Goal: Obtain resource: Obtain resource

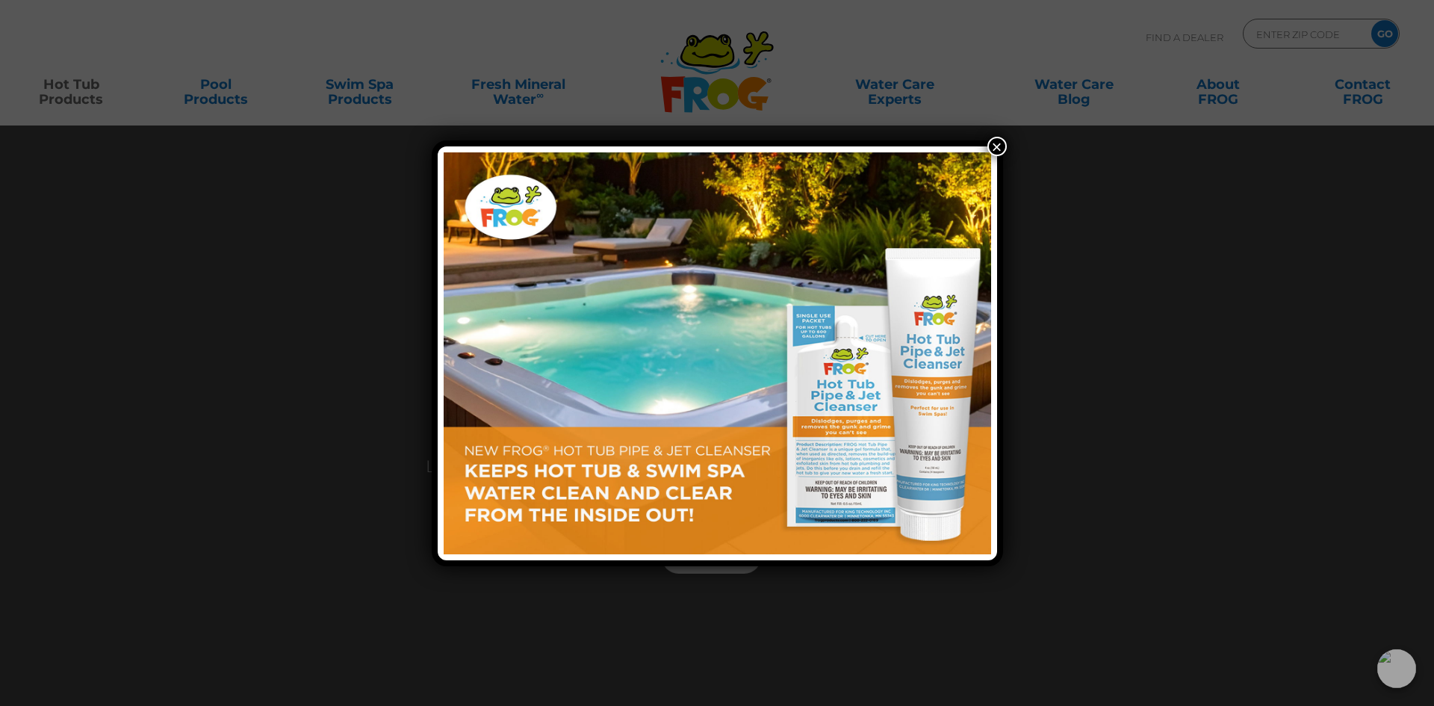
drag, startPoint x: 997, startPoint y: 146, endPoint x: 979, endPoint y: 164, distance: 25.9
click at [997, 146] on button "×" at bounding box center [997, 146] width 19 height 19
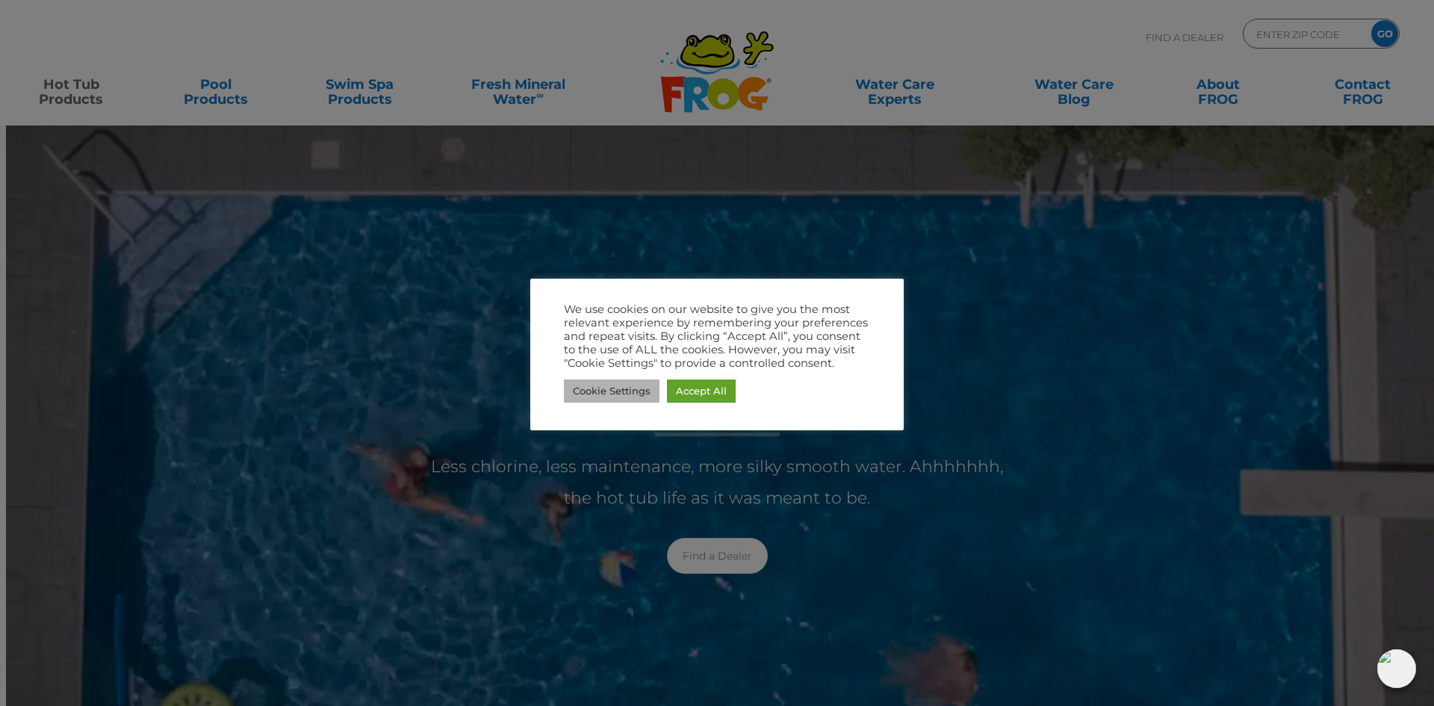
click at [616, 387] on link "Cookie Settings" at bounding box center [612, 391] width 96 height 23
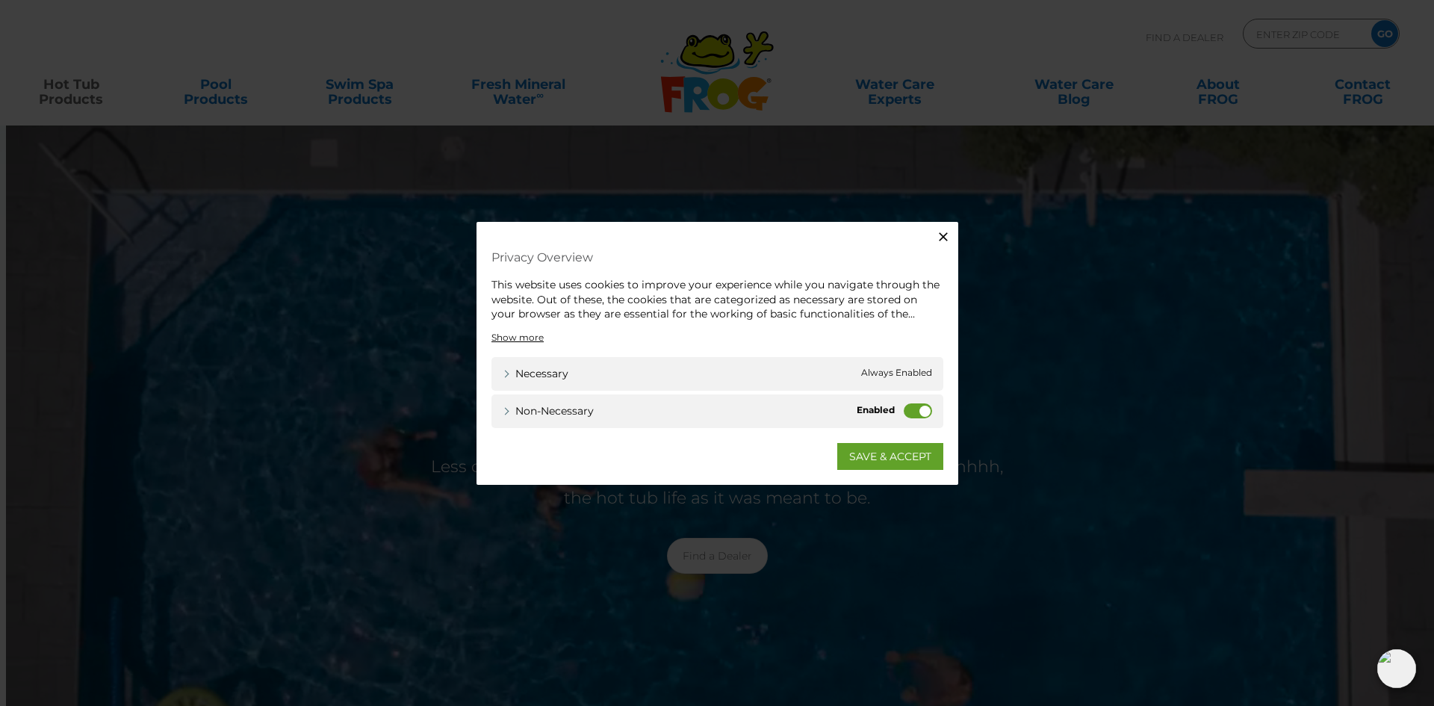
click at [917, 416] on label "Non-necessary" at bounding box center [918, 410] width 28 height 15
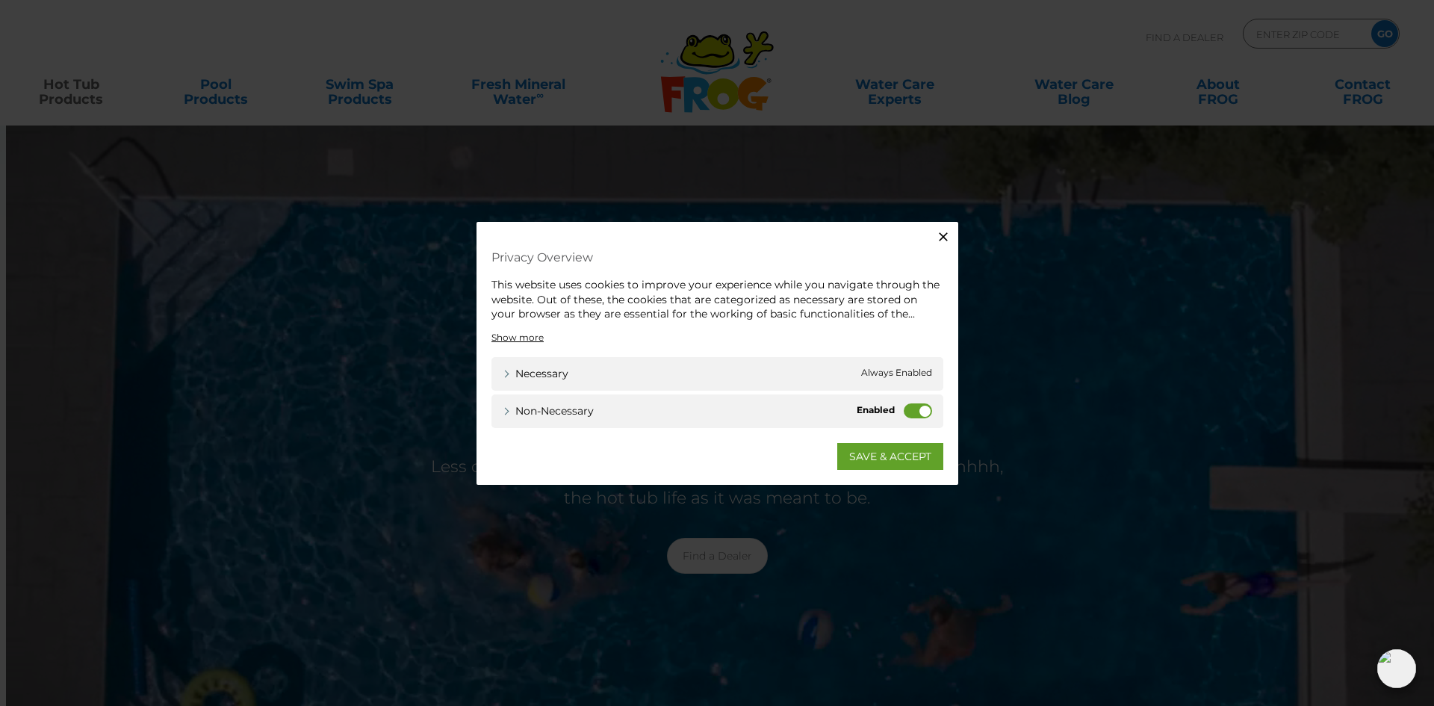
click at [0, 0] on input "Non-necessary" at bounding box center [0, 0] width 0 height 0
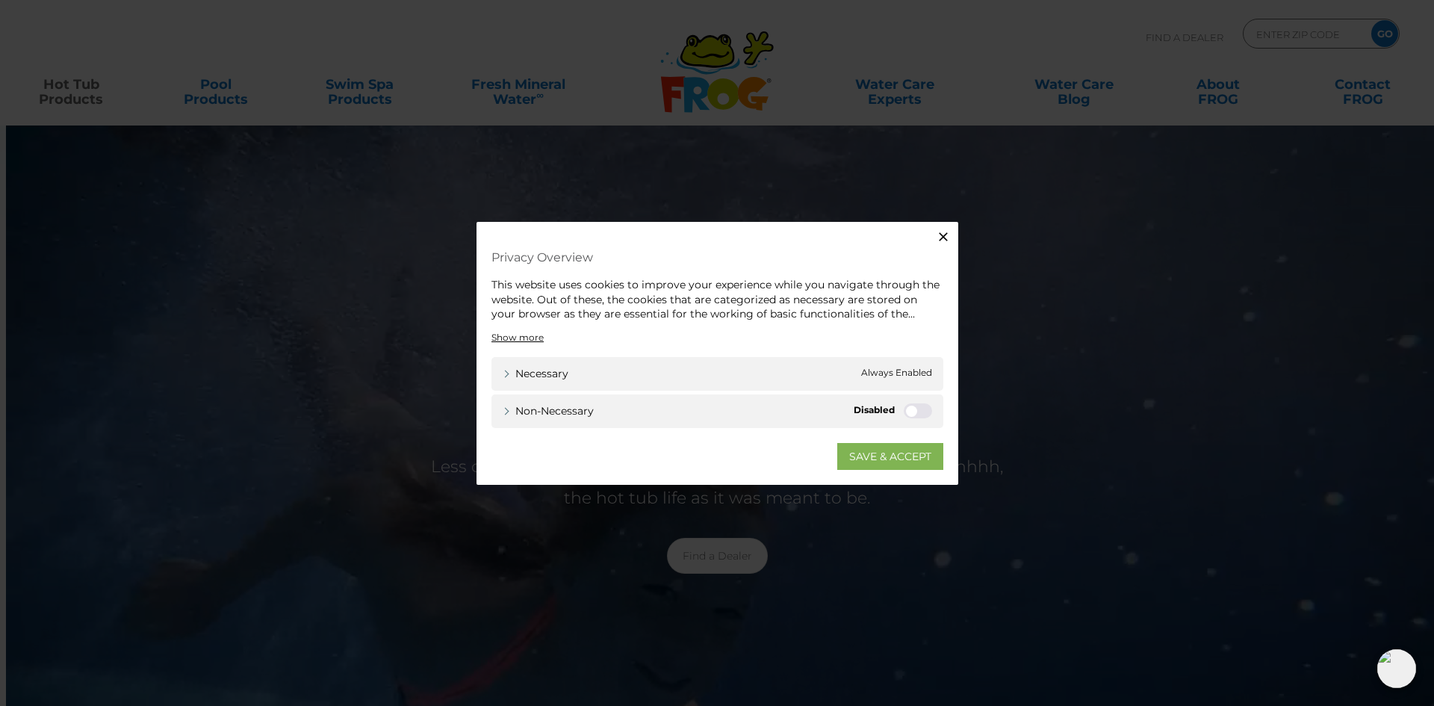
click at [887, 454] on link "SAVE & ACCEPT" at bounding box center [891, 455] width 106 height 27
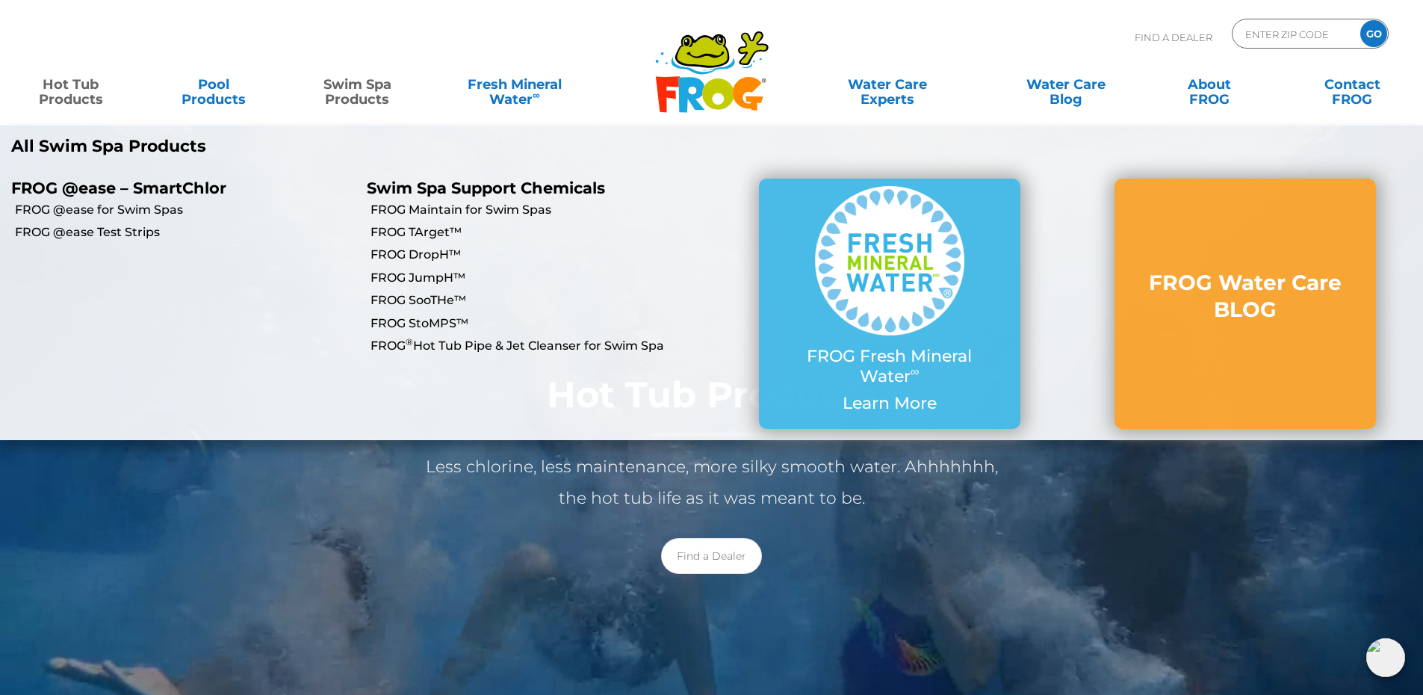
click at [354, 99] on link "Swim Spa Products" at bounding box center [357, 84] width 111 height 30
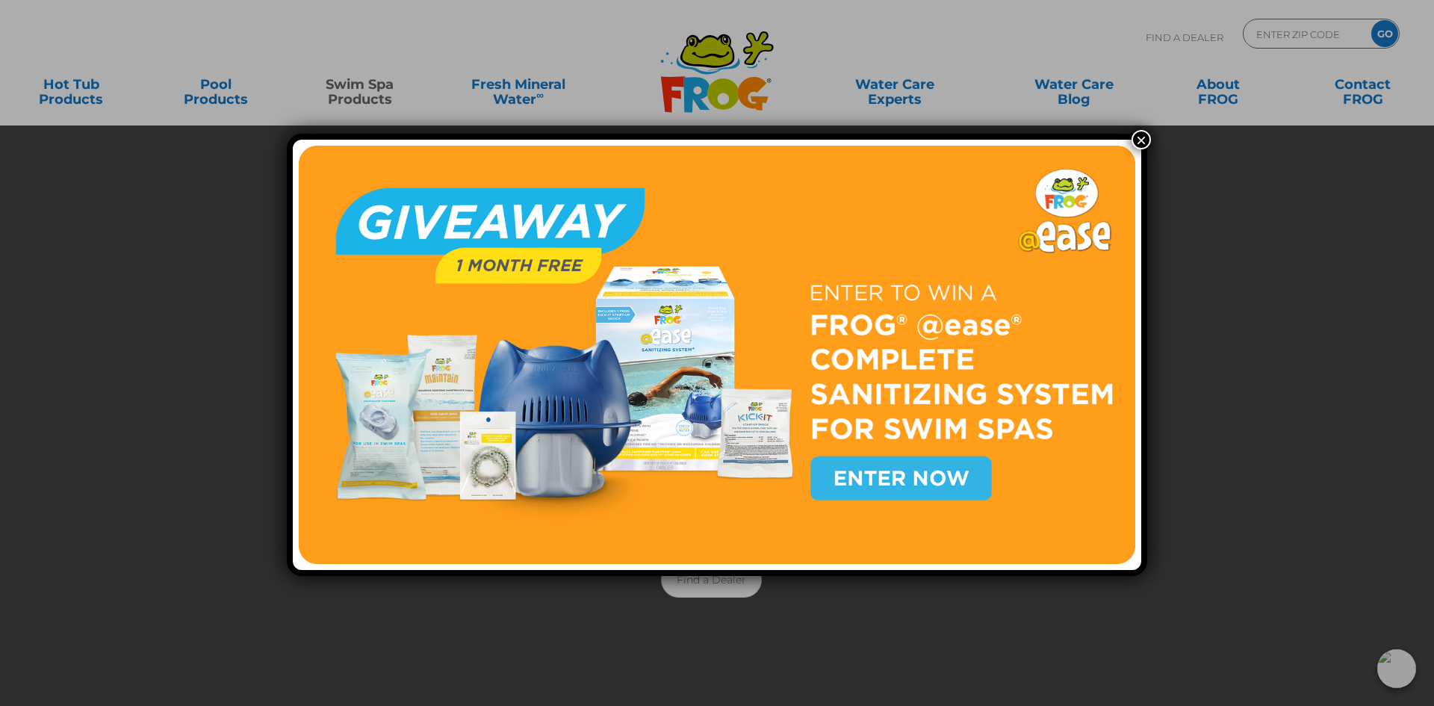
click at [1137, 137] on button "×" at bounding box center [1141, 139] width 19 height 19
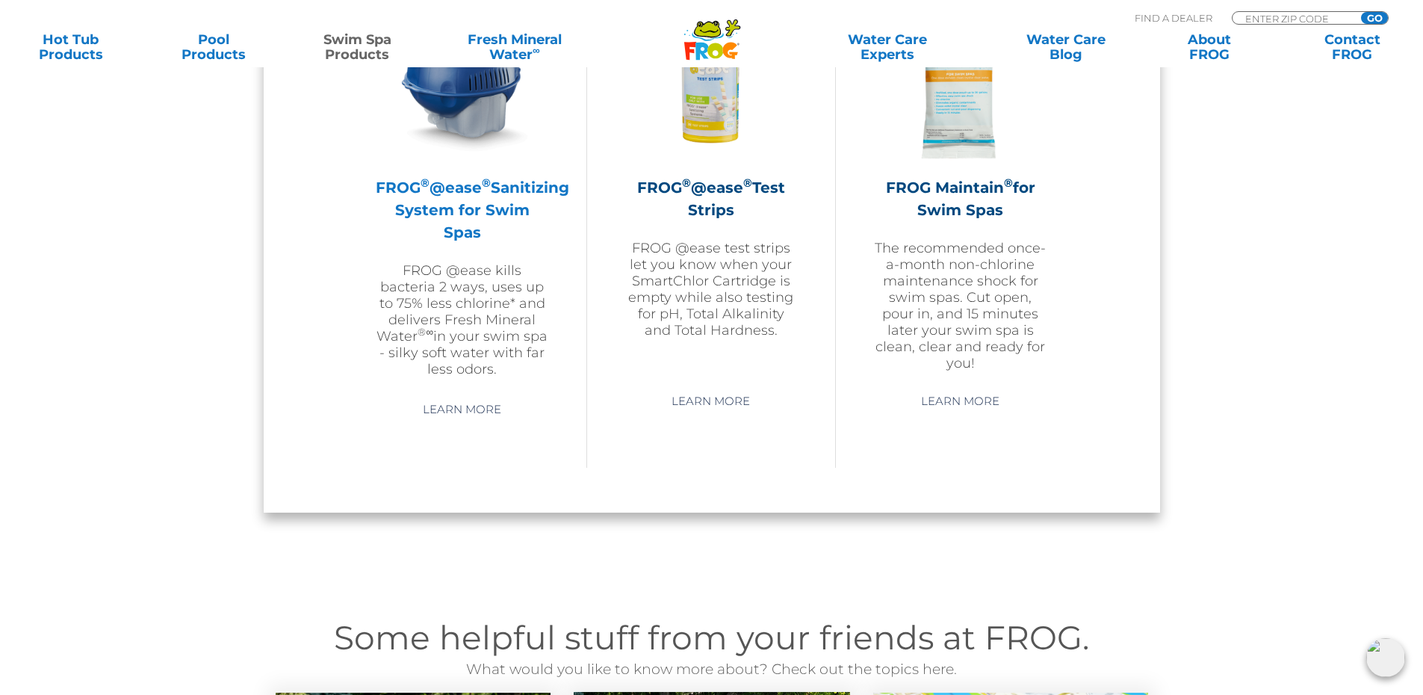
scroll to position [1345, 0]
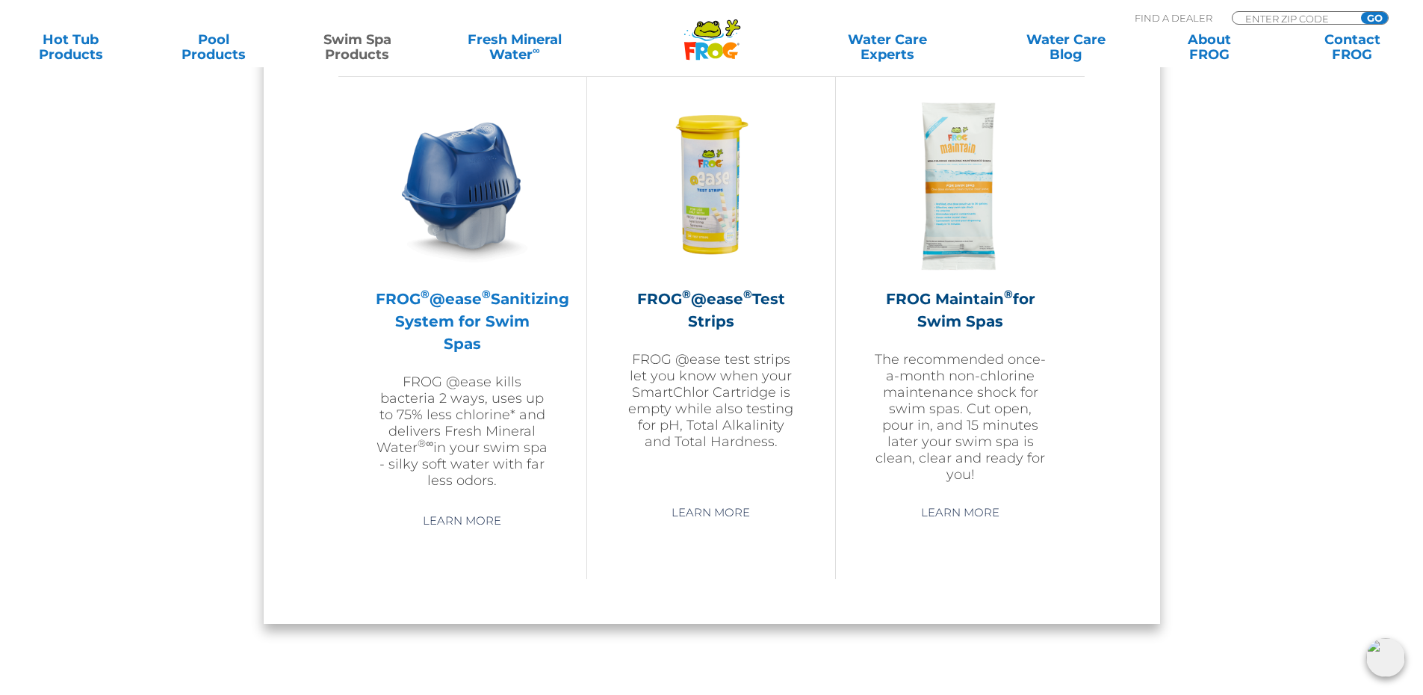
click at [474, 191] on img at bounding box center [462, 185] width 173 height 173
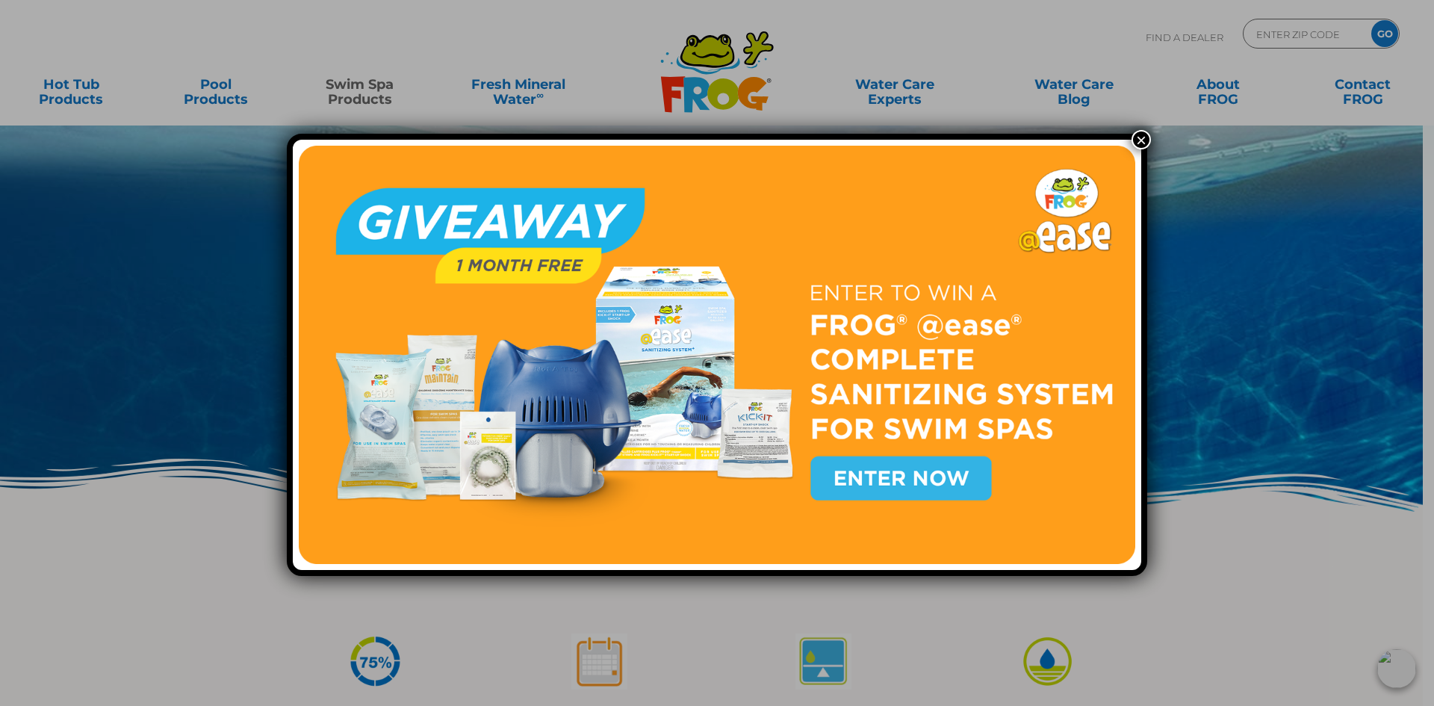
click at [1136, 139] on button "×" at bounding box center [1141, 139] width 19 height 19
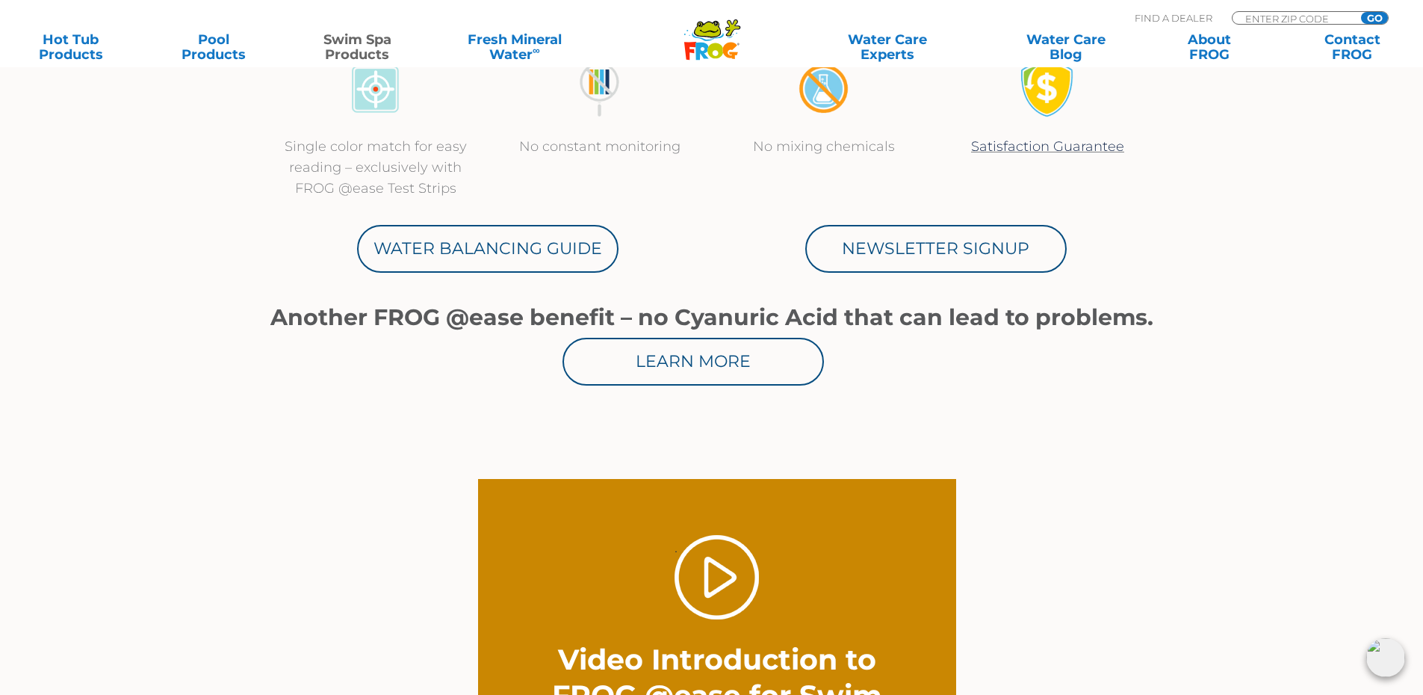
scroll to position [822, 0]
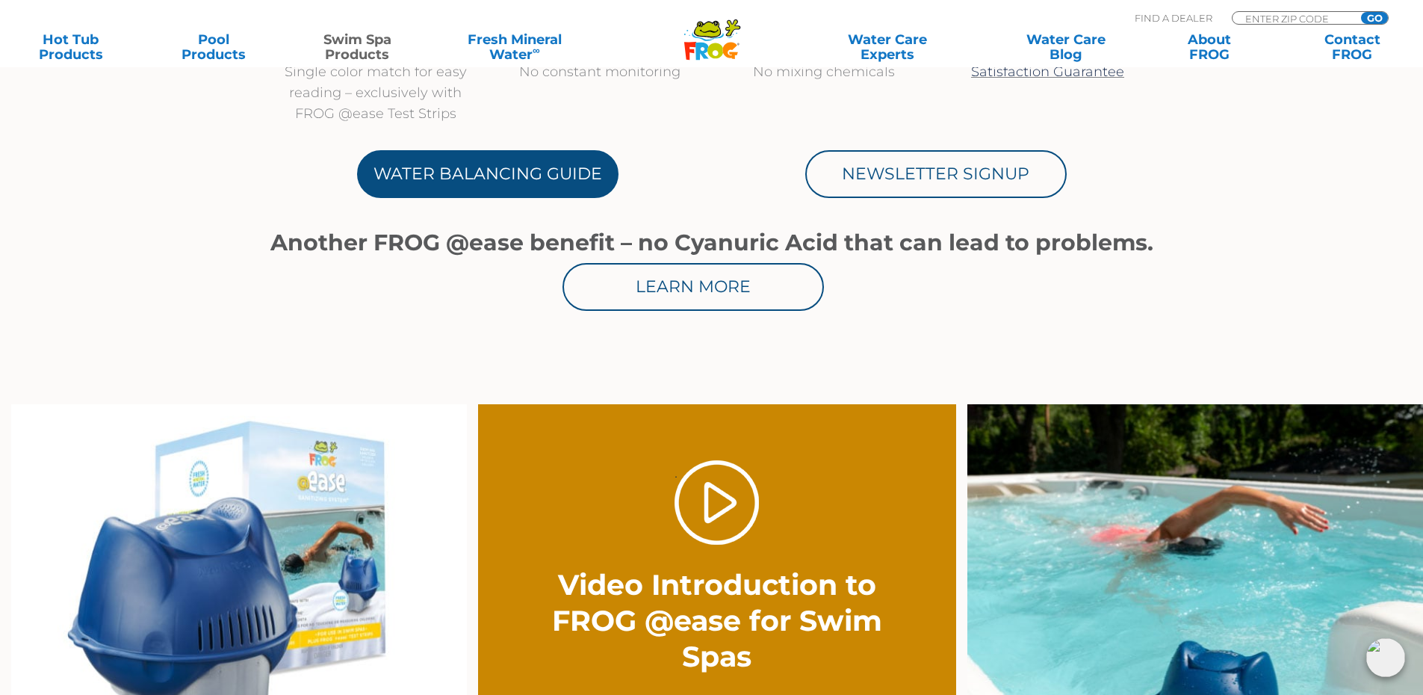
click at [499, 180] on link "Water Balancing Guide" at bounding box center [487, 174] width 261 height 48
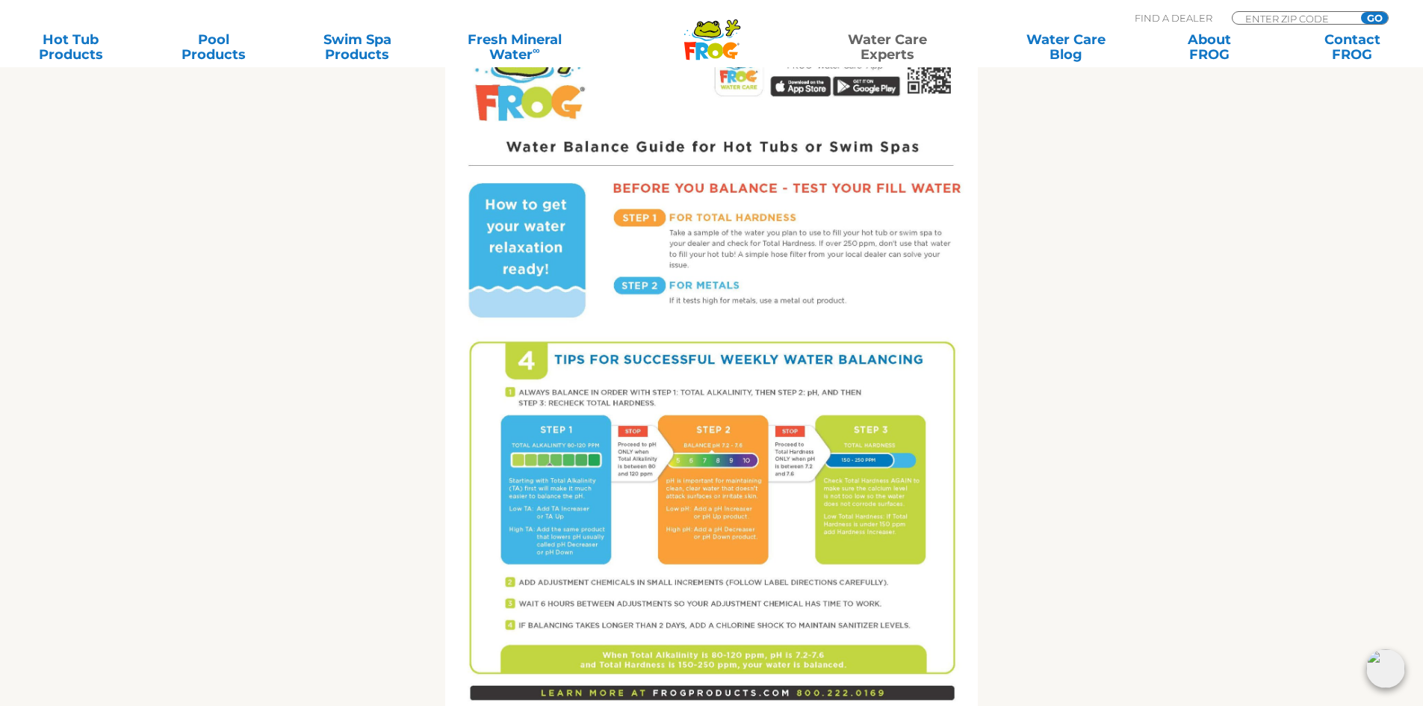
scroll to position [971, 0]
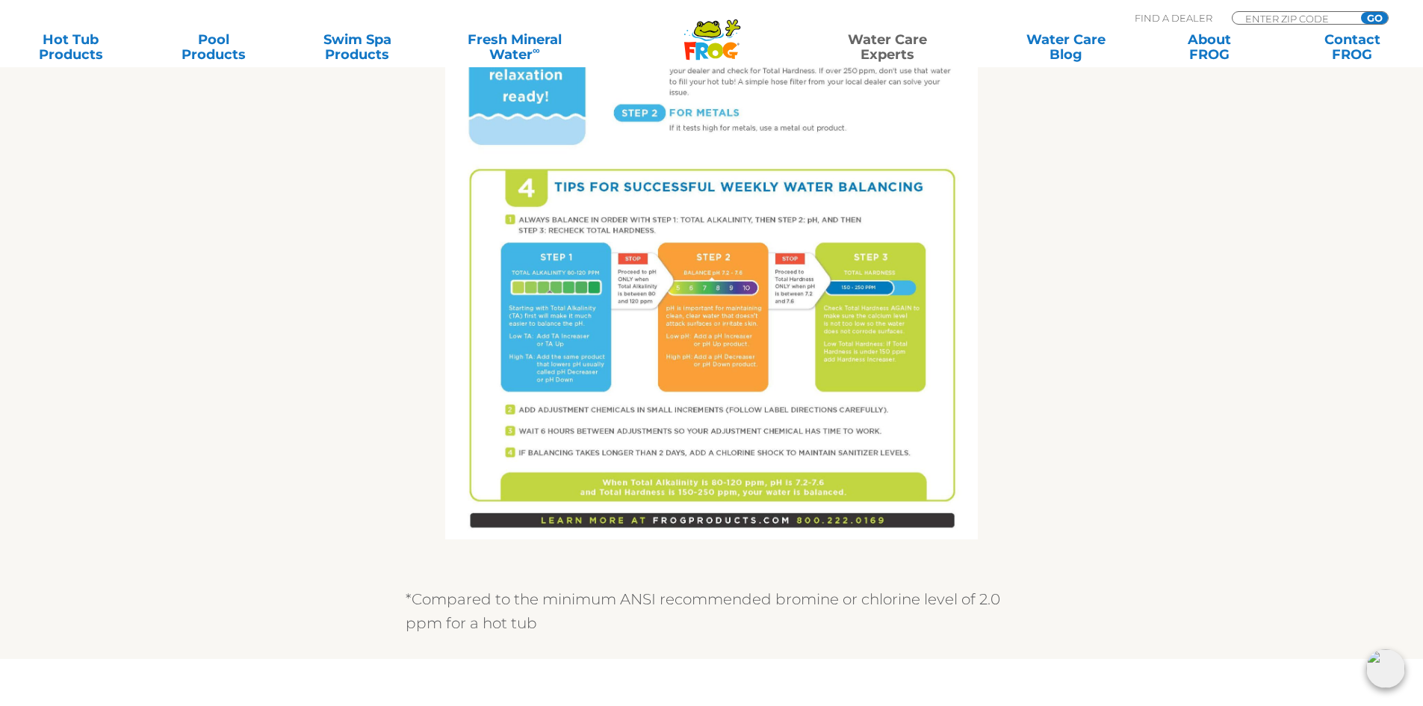
click at [798, 332] on img at bounding box center [711, 195] width 533 height 690
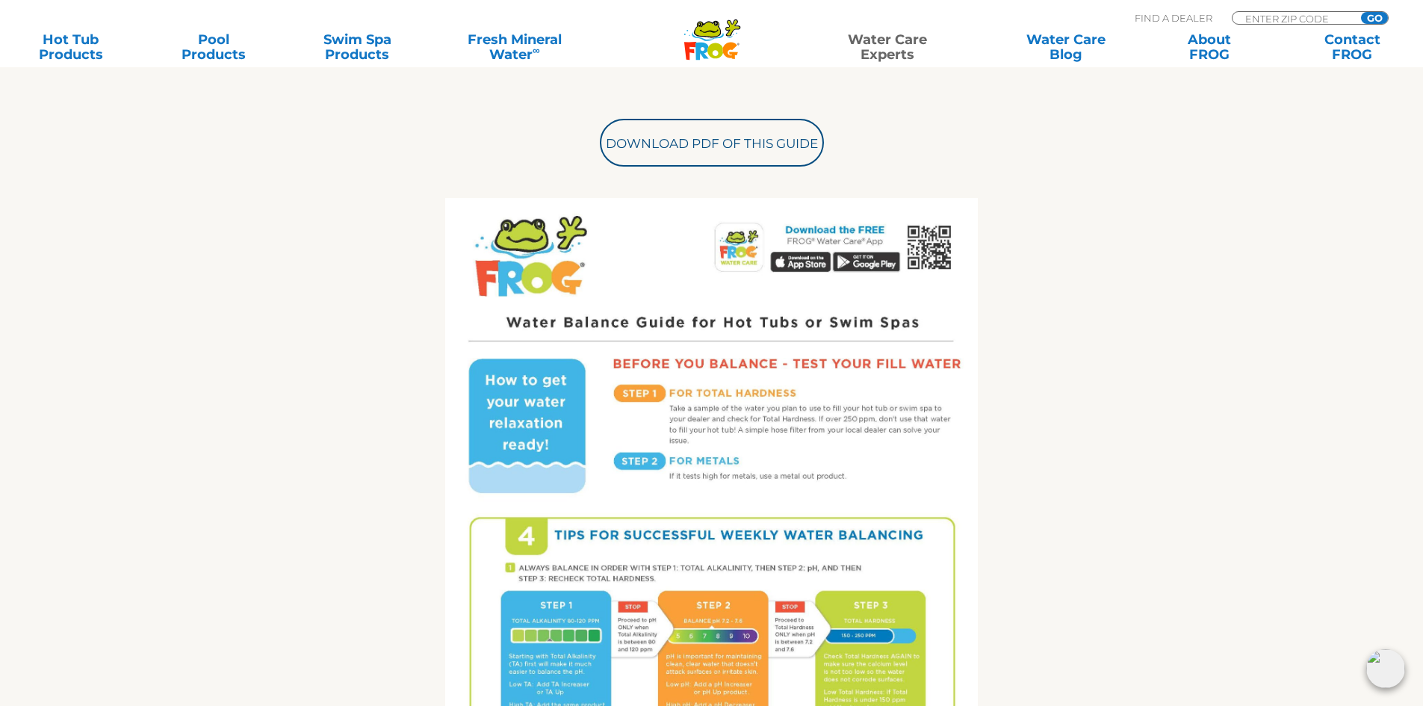
scroll to position [822, 0]
